Goal: Task Accomplishment & Management: Use online tool/utility

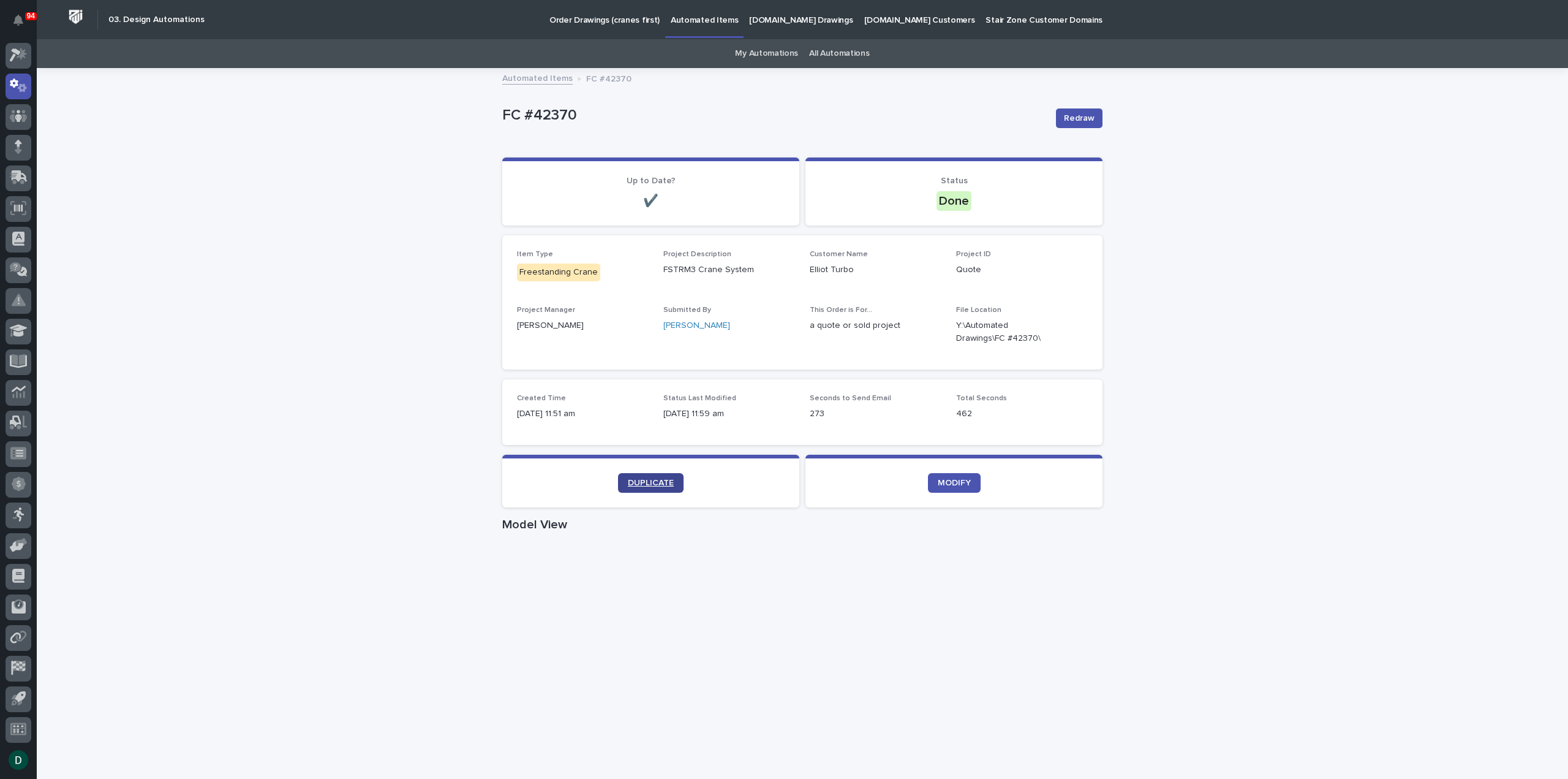
click at [651, 483] on span "DUPLICATE" at bounding box center [650, 482] width 46 height 8
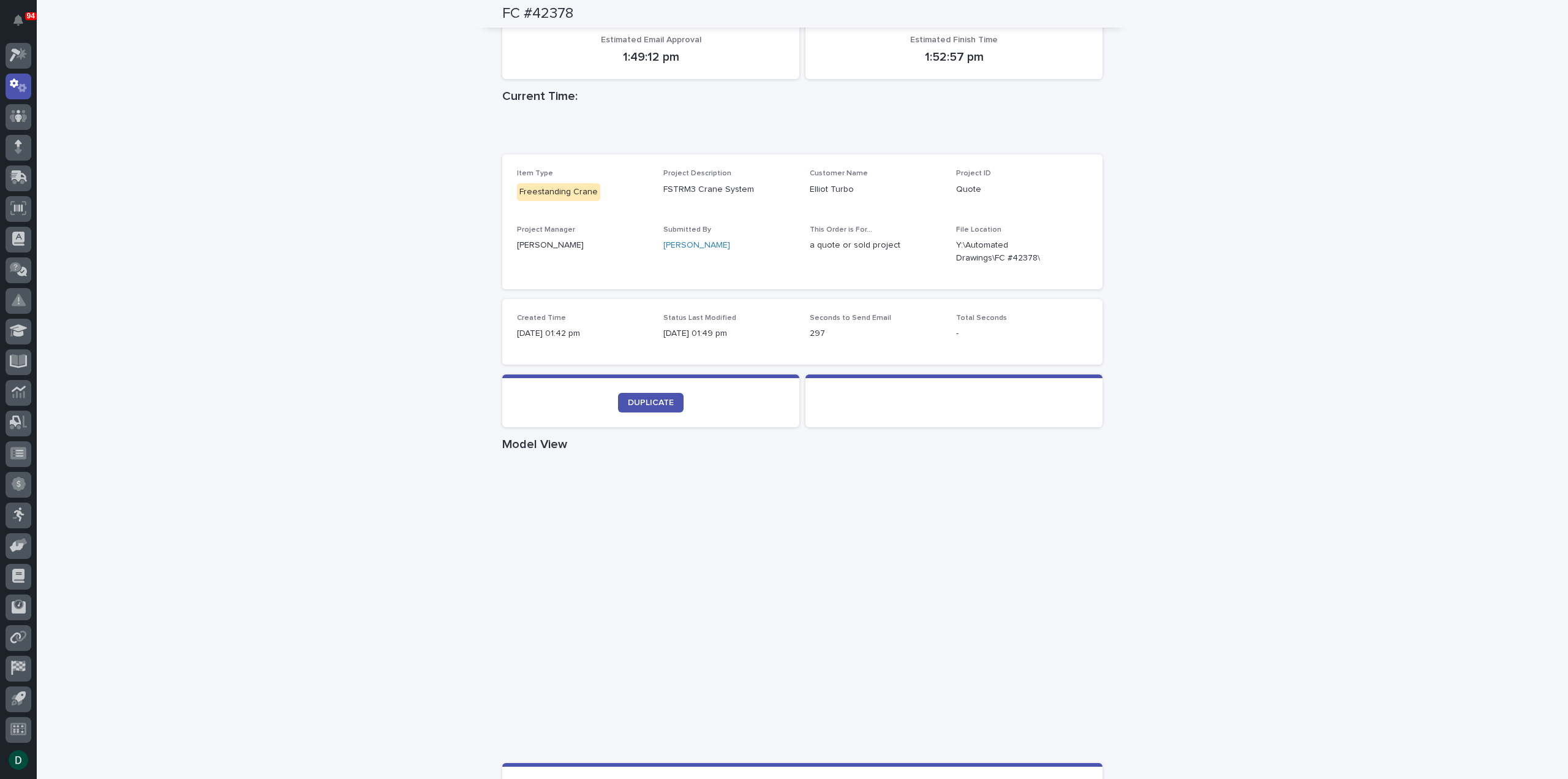
scroll to position [245, 0]
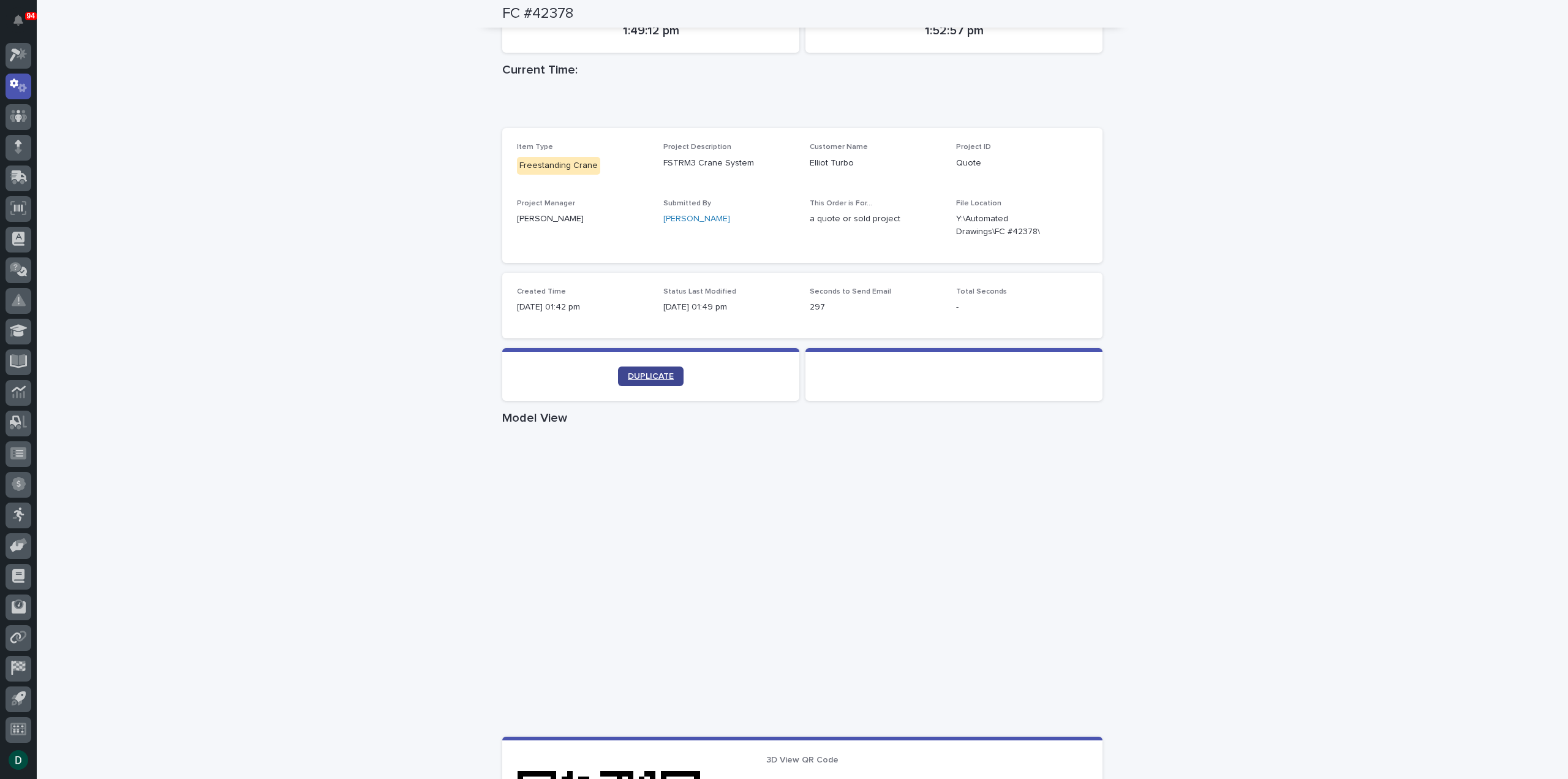
click at [648, 378] on span "DUPLICATE" at bounding box center [650, 376] width 46 height 8
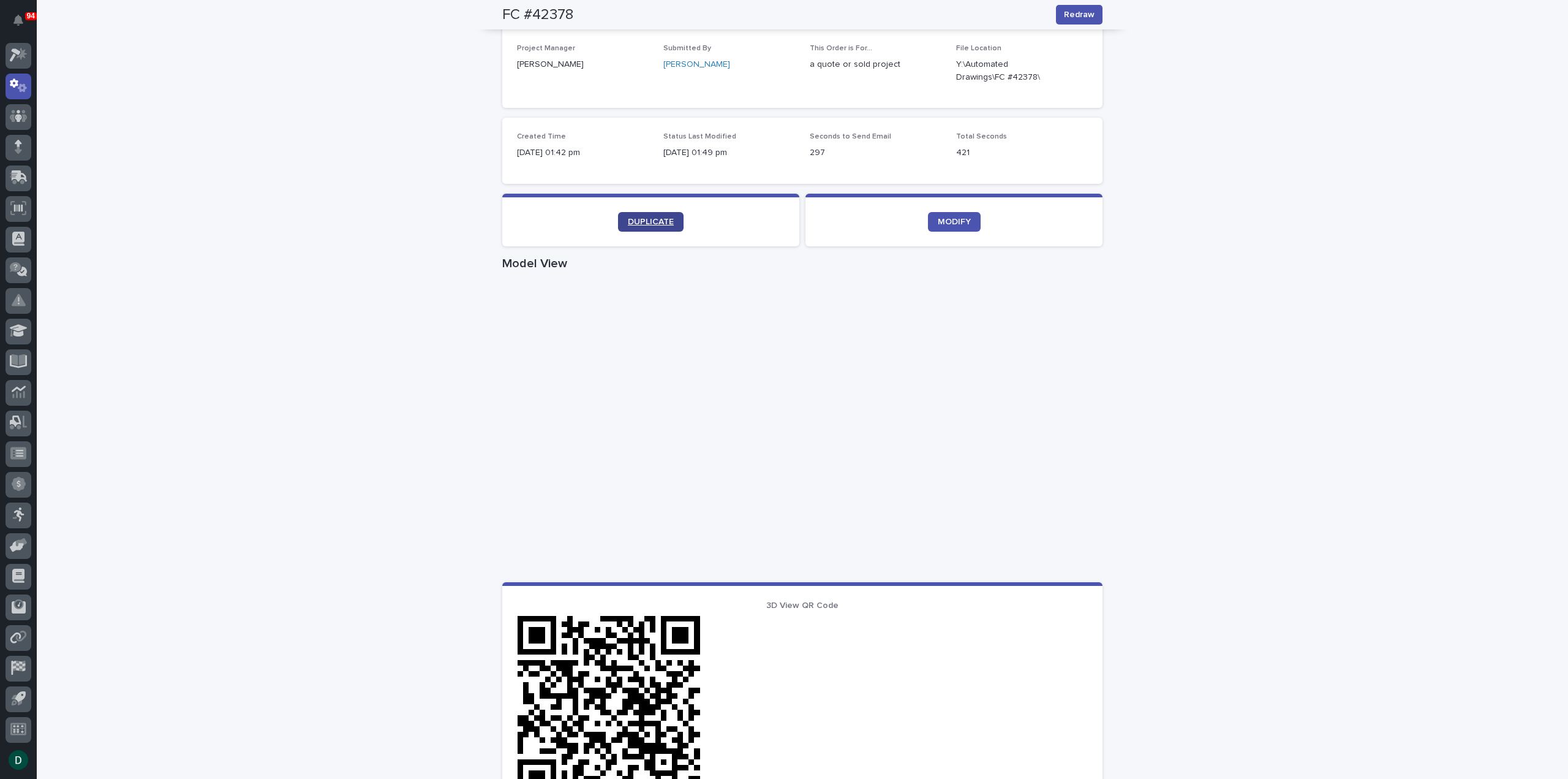
scroll to position [278, 0]
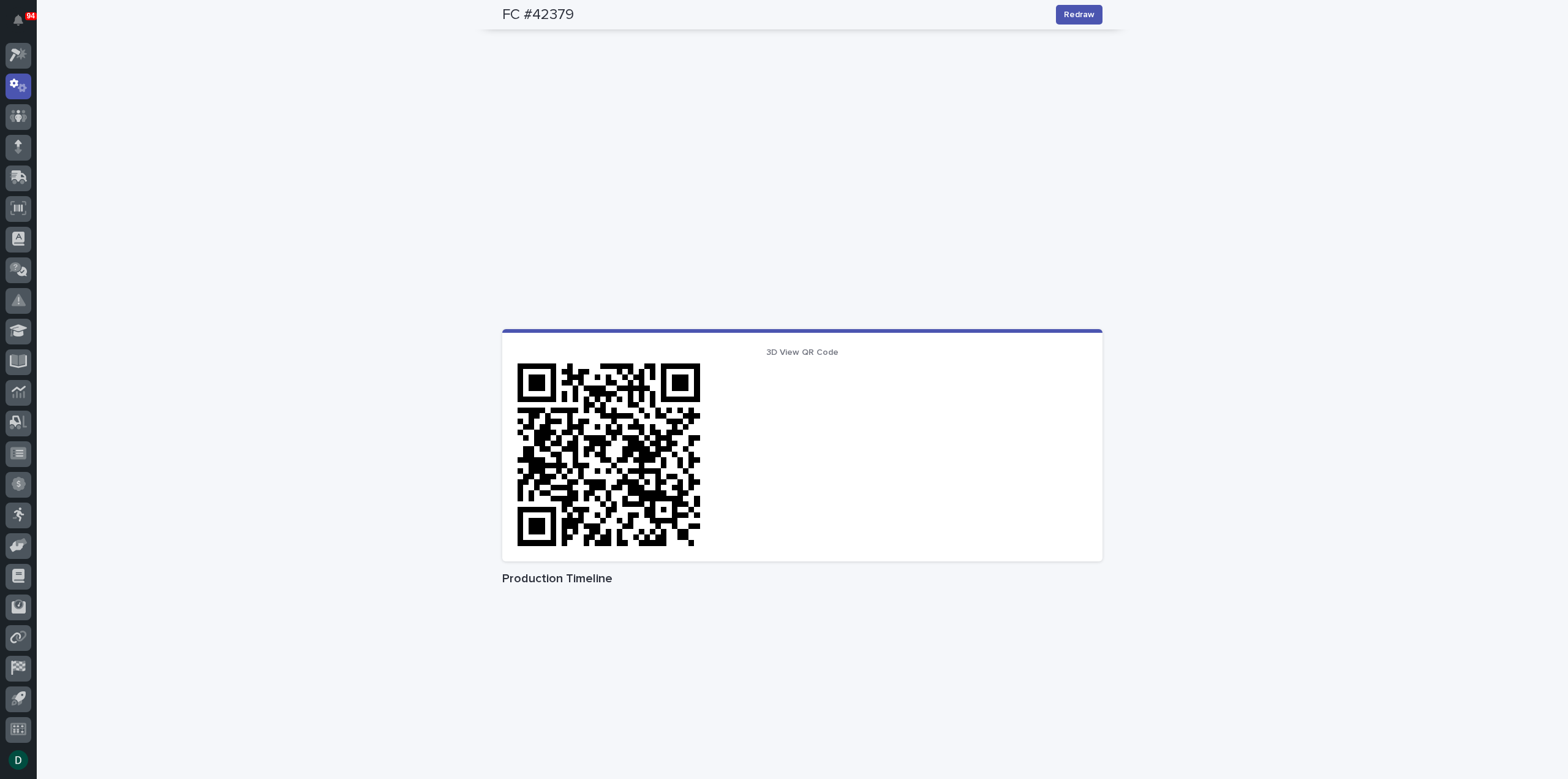
scroll to position [439, 0]
